Goal: Information Seeking & Learning: Check status

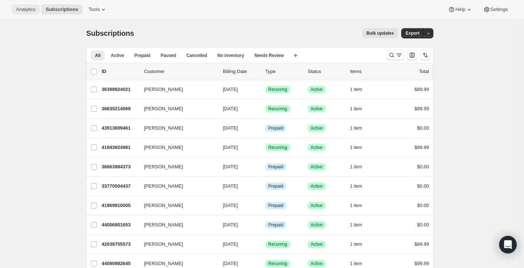
click at [29, 9] on span "Analytics" at bounding box center [25, 10] width 19 height 6
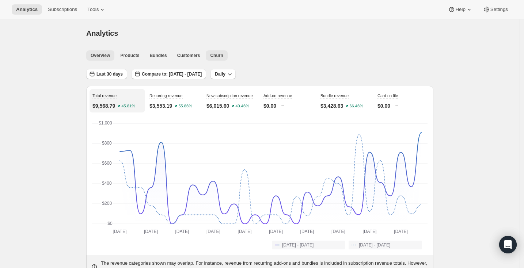
click at [214, 55] on span "Churn" at bounding box center [216, 56] width 13 height 6
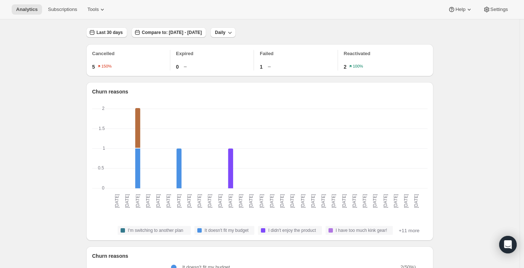
scroll to position [43, 0]
